Goal: Find specific page/section: Find specific page/section

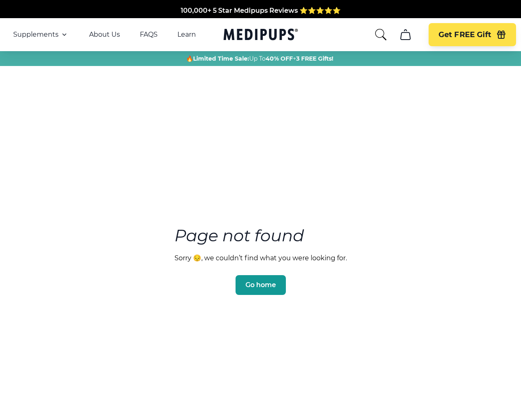
click at [260, 198] on section "Page not found Sorry 😔, we couldn’t find what you were looking for. Go home" at bounding box center [260, 241] width 521 height 317
click at [41, 35] on span "Supplements" at bounding box center [35, 35] width 45 height 8
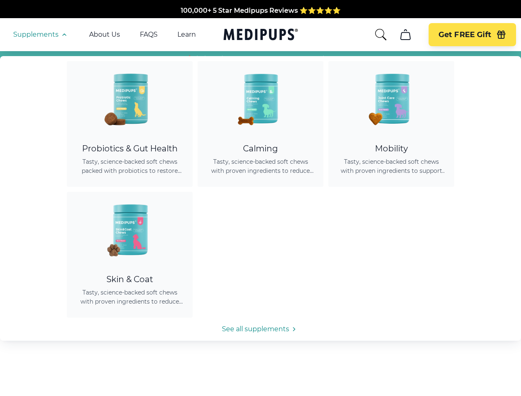
click at [64, 35] on icon "button" at bounding box center [64, 35] width 10 height 10
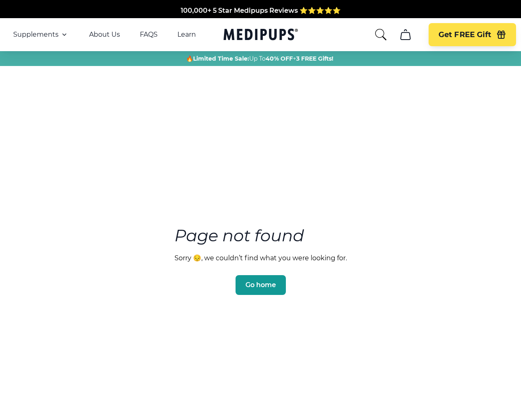
click at [380, 35] on icon "search" at bounding box center [380, 34] width 13 height 13
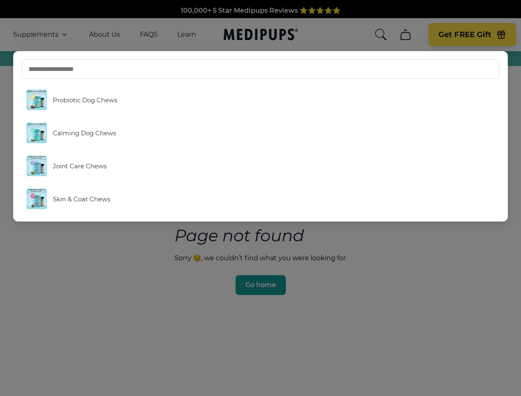
click at [405, 35] on icon "cart" at bounding box center [405, 34] width 13 height 13
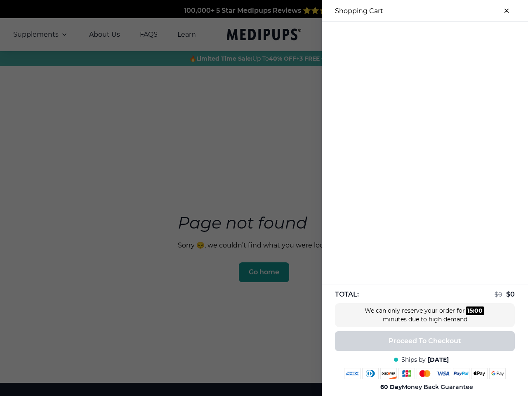
click at [405, 35] on div at bounding box center [425, 29] width 206 height 14
click at [472, 35] on div at bounding box center [425, 29] width 206 height 14
click at [501, 35] on div at bounding box center [425, 29] width 206 height 14
click at [260, 273] on div at bounding box center [264, 198] width 528 height 396
